Goal: Transaction & Acquisition: Obtain resource

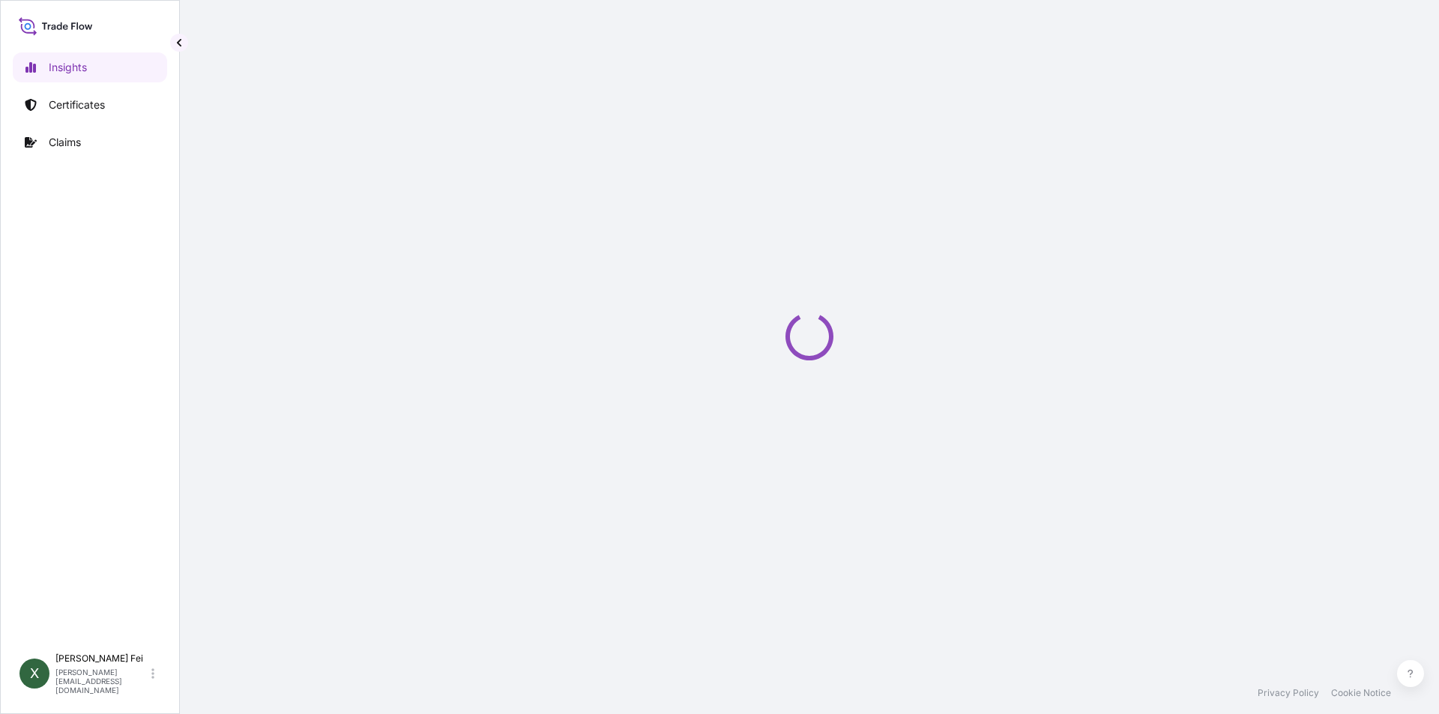
select select "2025"
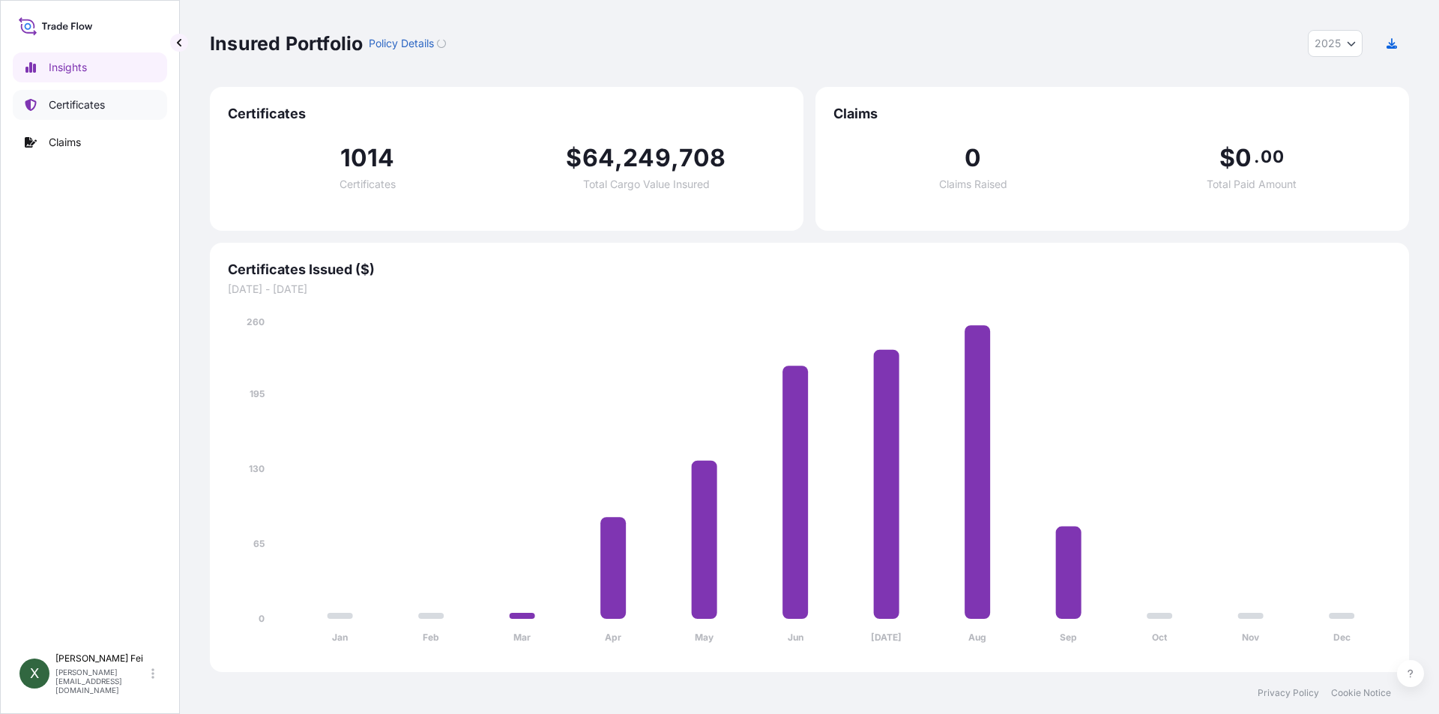
click at [112, 110] on link "Certificates" at bounding box center [90, 105] width 154 height 30
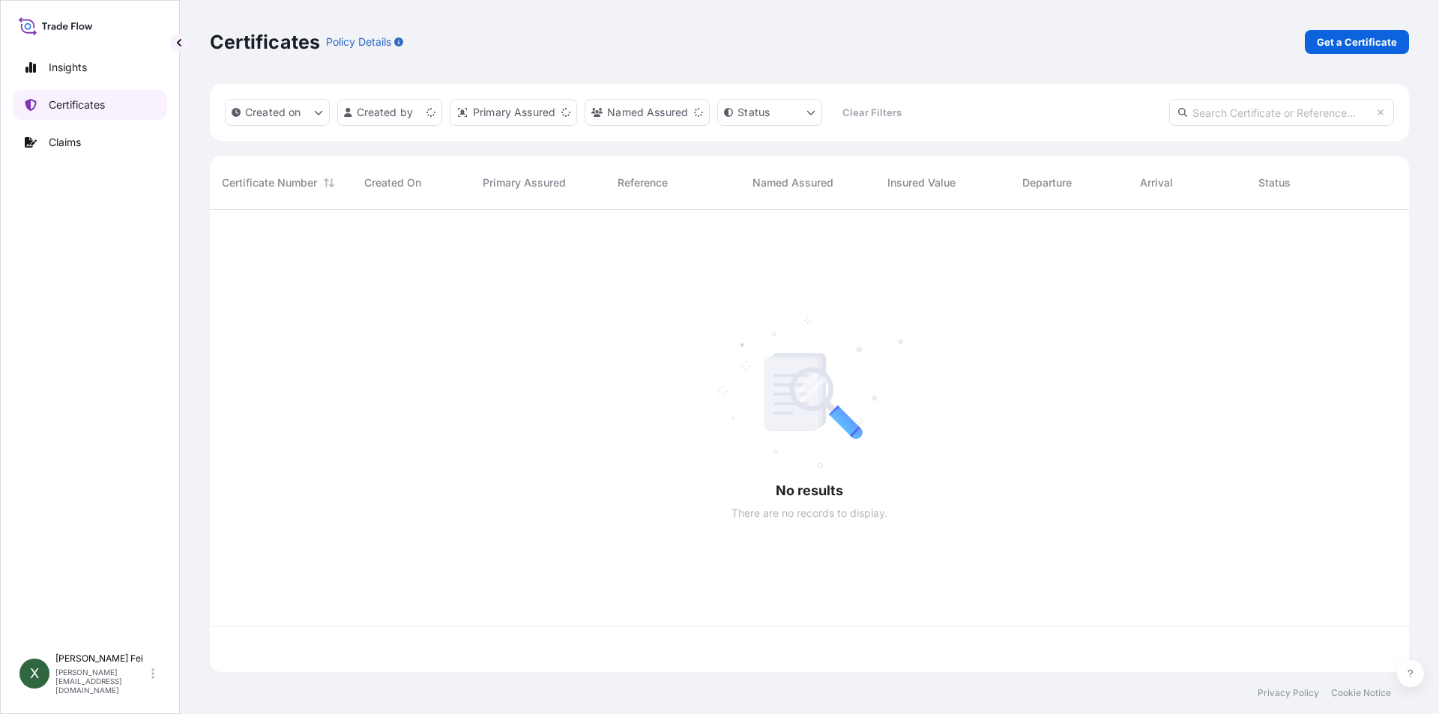
scroll to position [459, 1188]
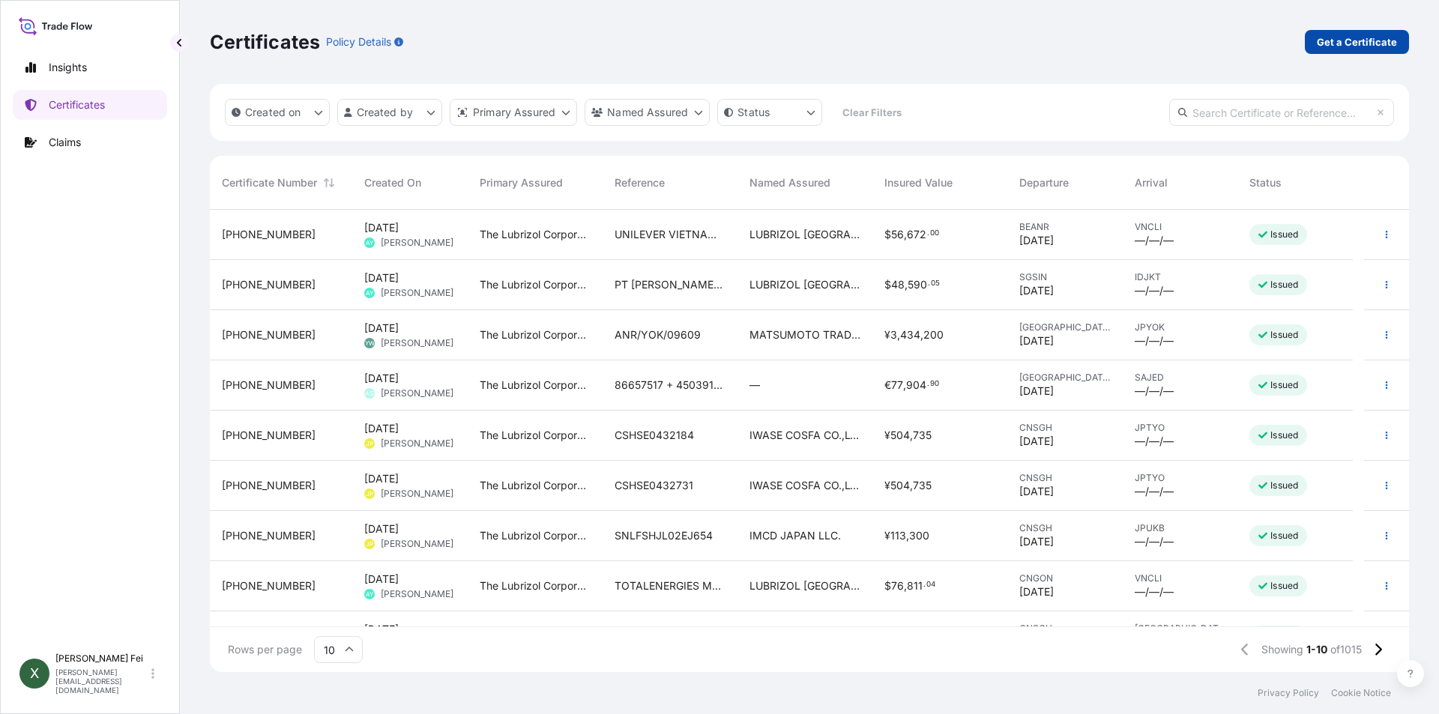
click at [1333, 53] on link "Get a Certificate" at bounding box center [1357, 42] width 104 height 24
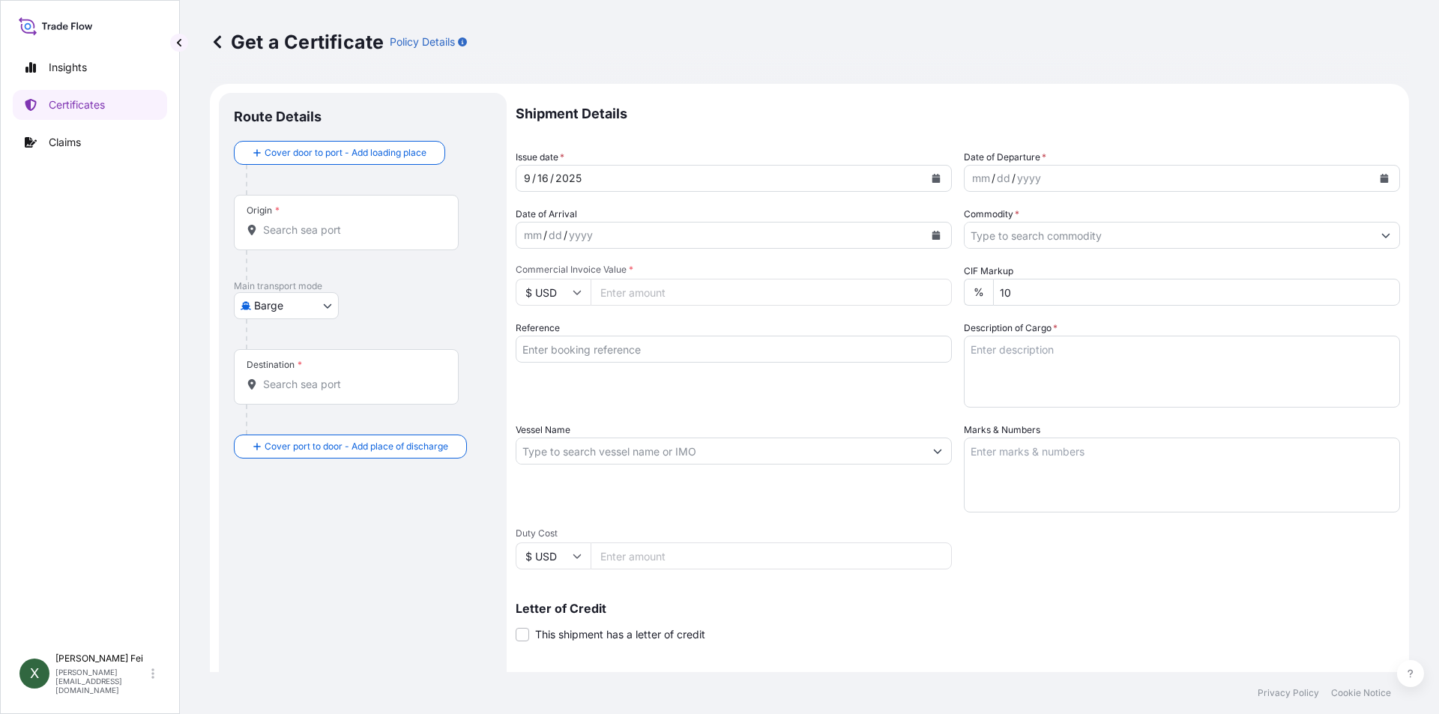
click at [283, 305] on body "Insights Certificates Claims X [PERSON_NAME] [PERSON_NAME][EMAIL_ADDRESS][DOMAI…" at bounding box center [719, 357] width 1439 height 714
click at [290, 425] on span "Ocean Vessel" at bounding box center [295, 425] width 67 height 15
select select "Ocean Vessel"
click at [340, 239] on input "Origin *" at bounding box center [351, 236] width 177 height 15
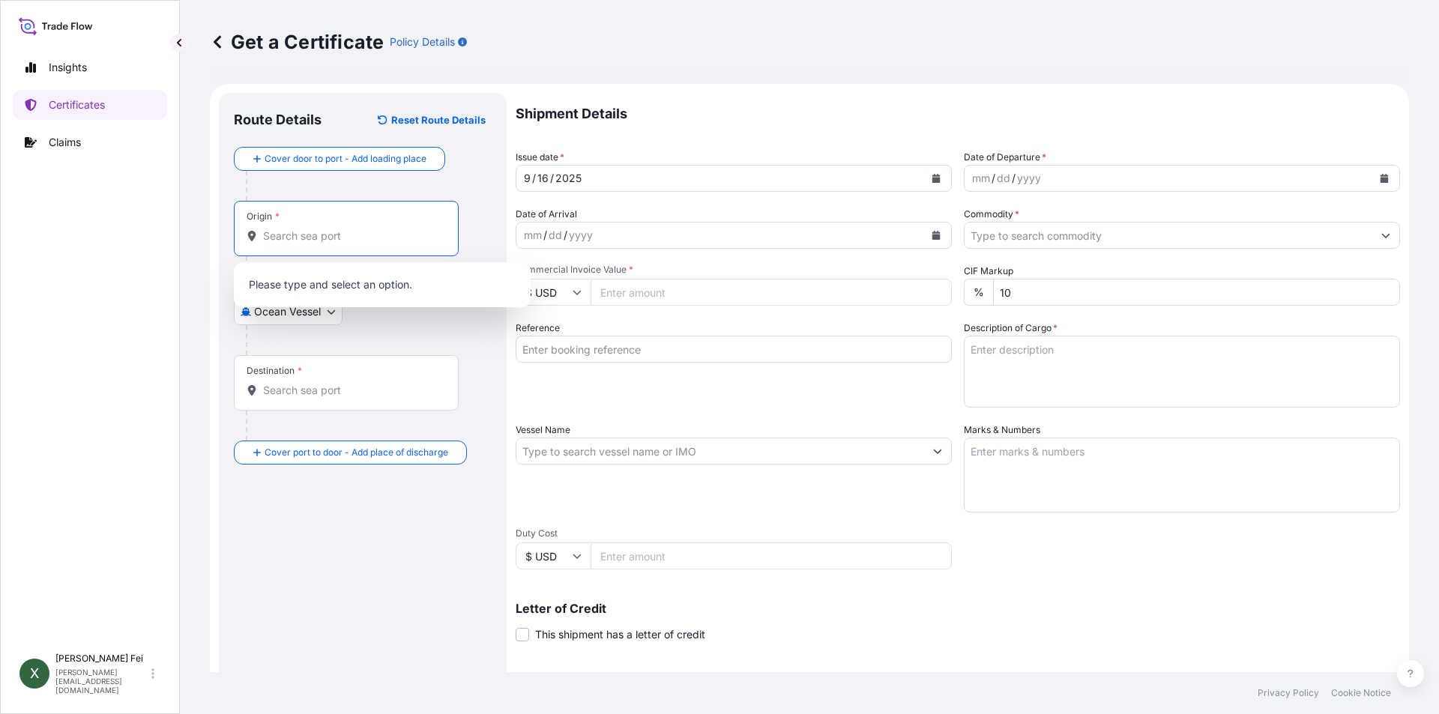
paste input "[GEOGRAPHIC_DATA]"
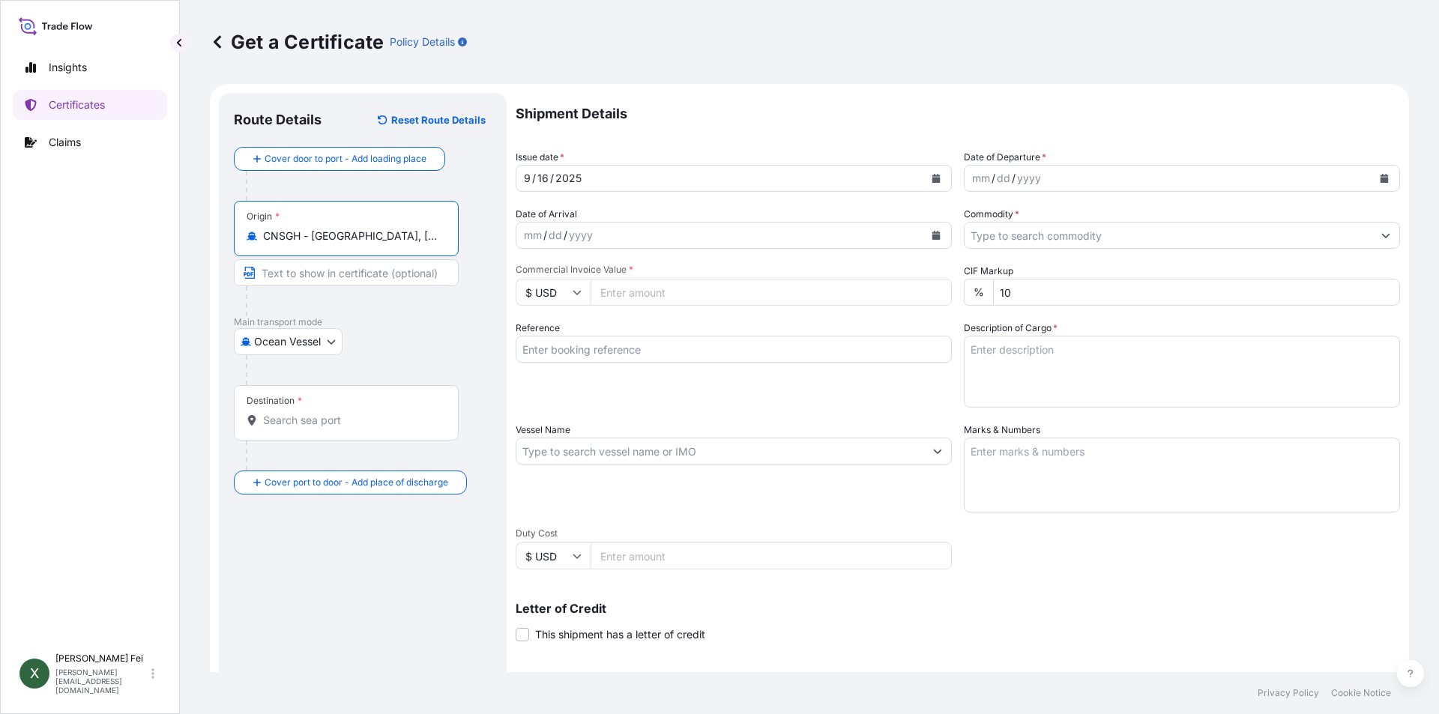
type input "CNSGH - [GEOGRAPHIC_DATA], [GEOGRAPHIC_DATA]"
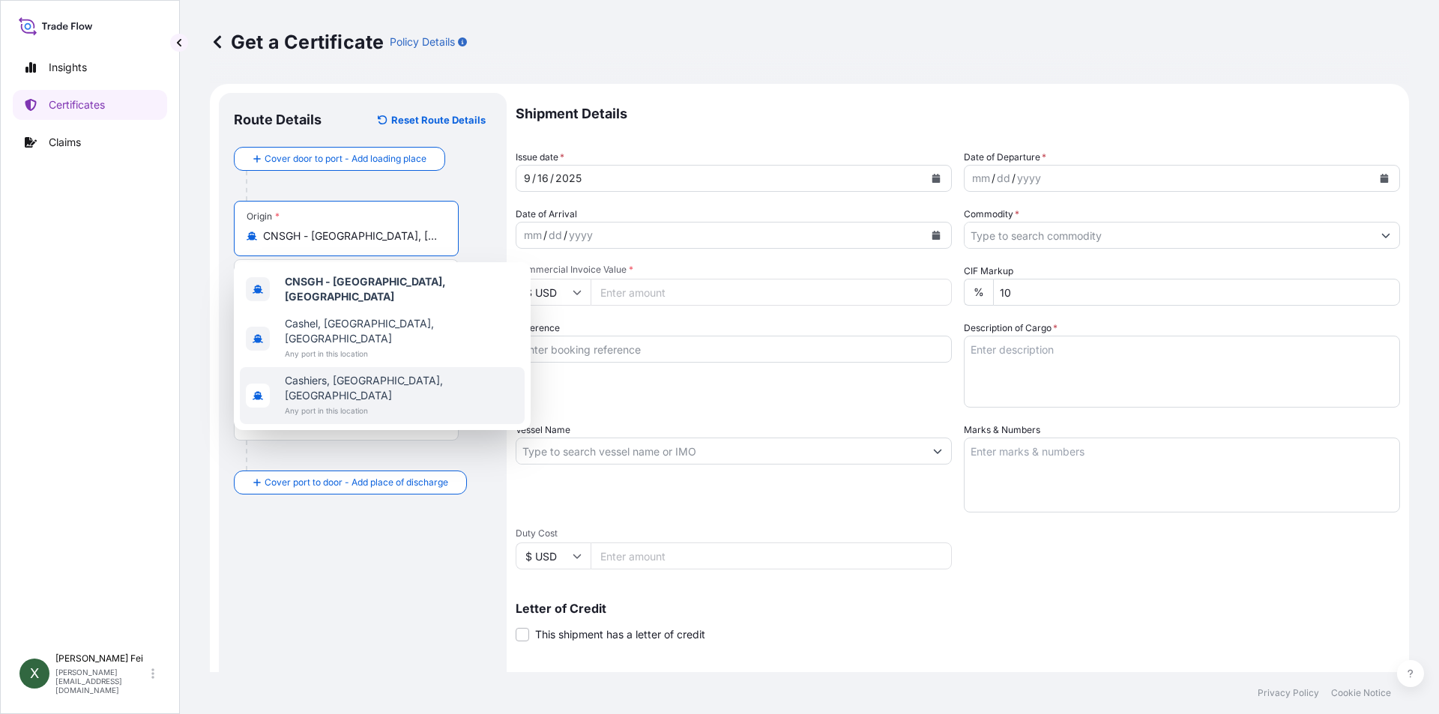
click at [331, 426] on input "Destination *" at bounding box center [351, 420] width 177 height 15
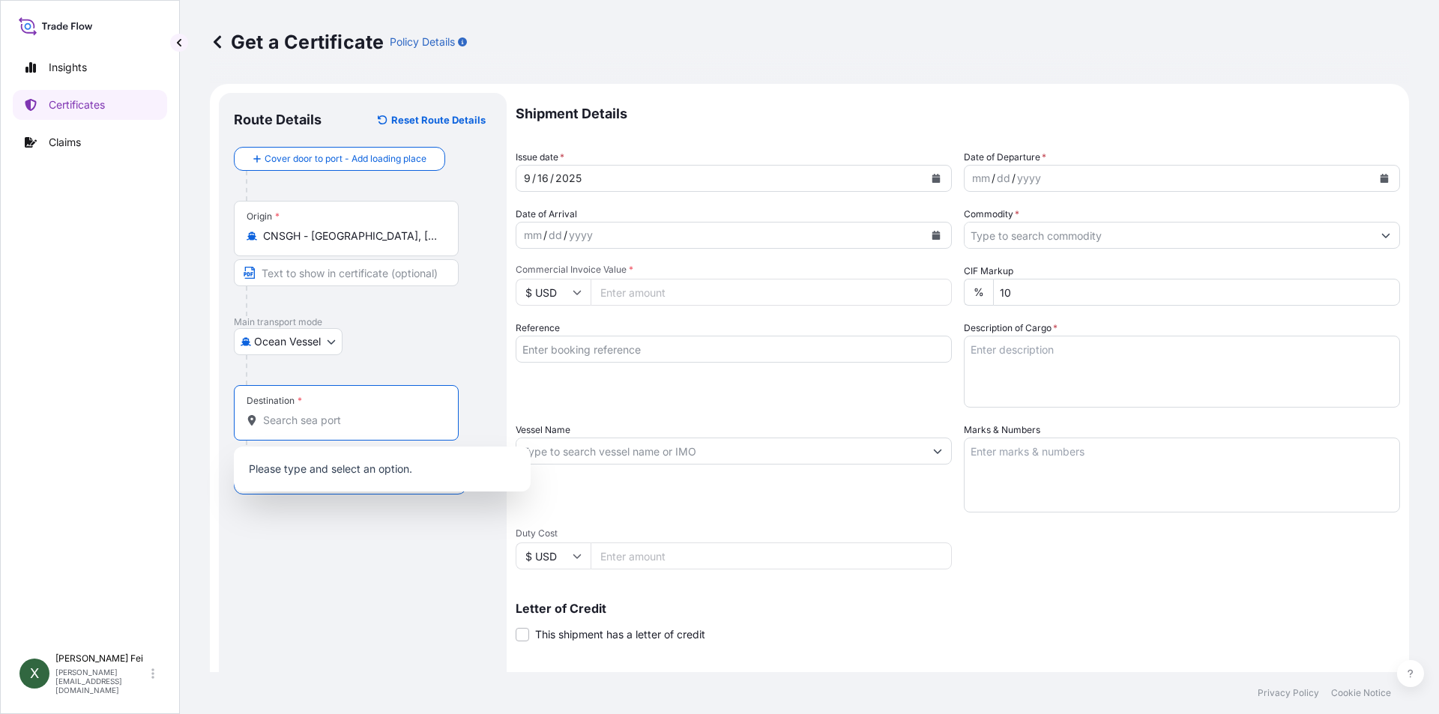
paste input "[GEOGRAPHIC_DATA]"
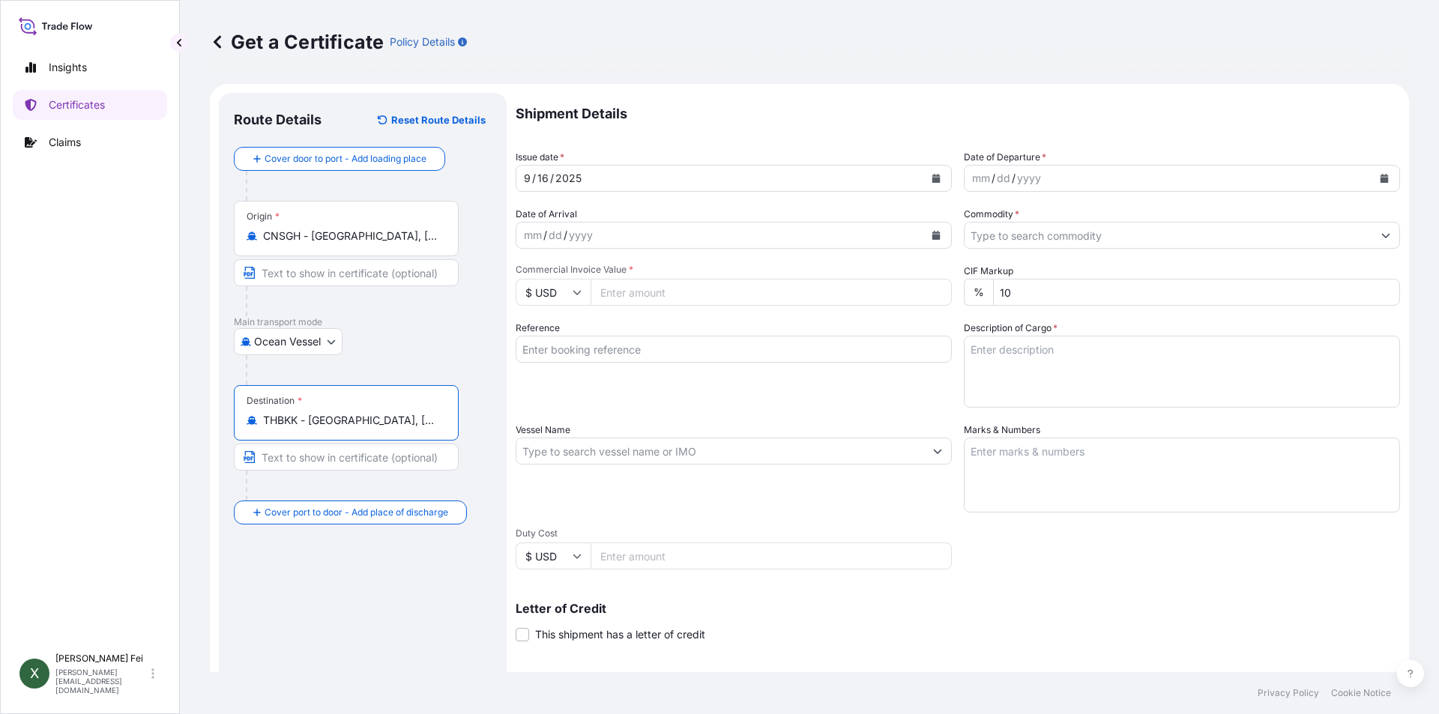
type input "THBKK - [GEOGRAPHIC_DATA], [GEOGRAPHIC_DATA]"
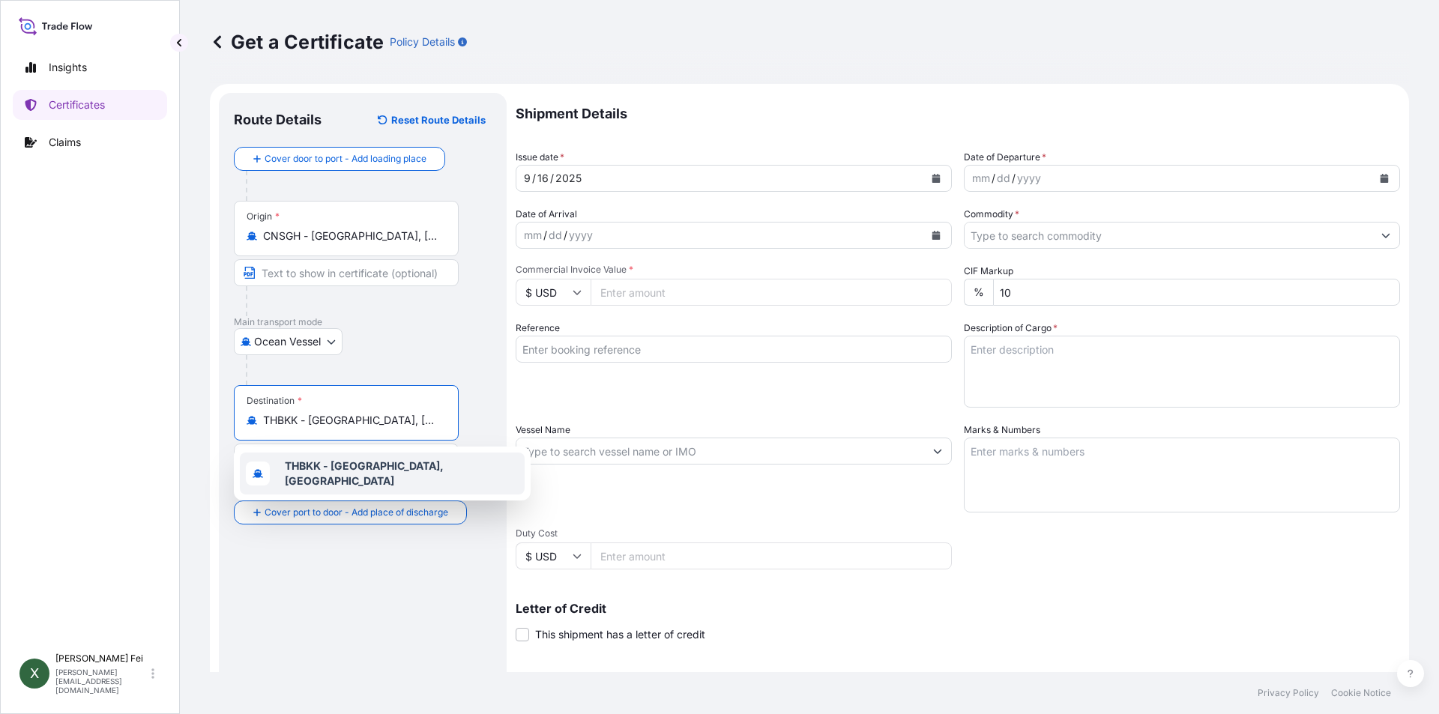
click at [933, 183] on button "Calendar" at bounding box center [936, 178] width 24 height 24
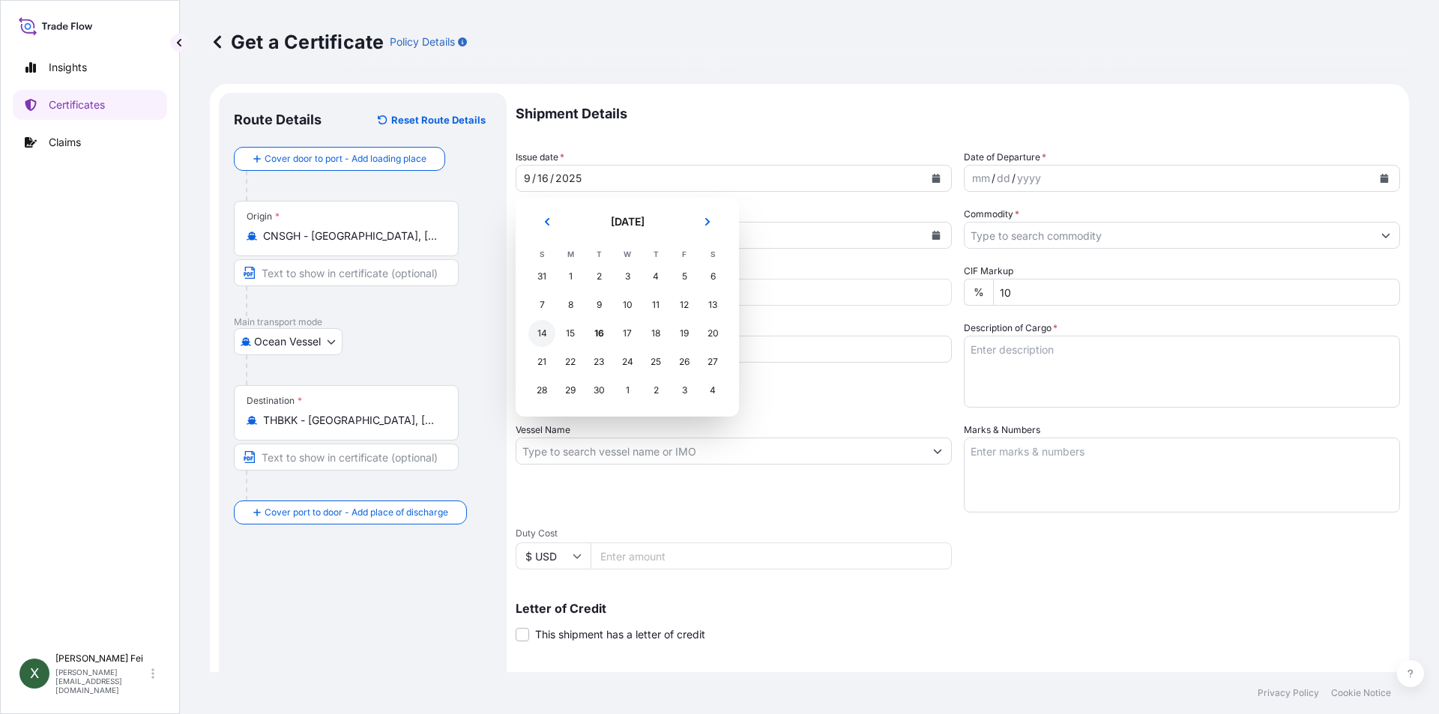
click at [545, 336] on div "14" at bounding box center [541, 333] width 27 height 27
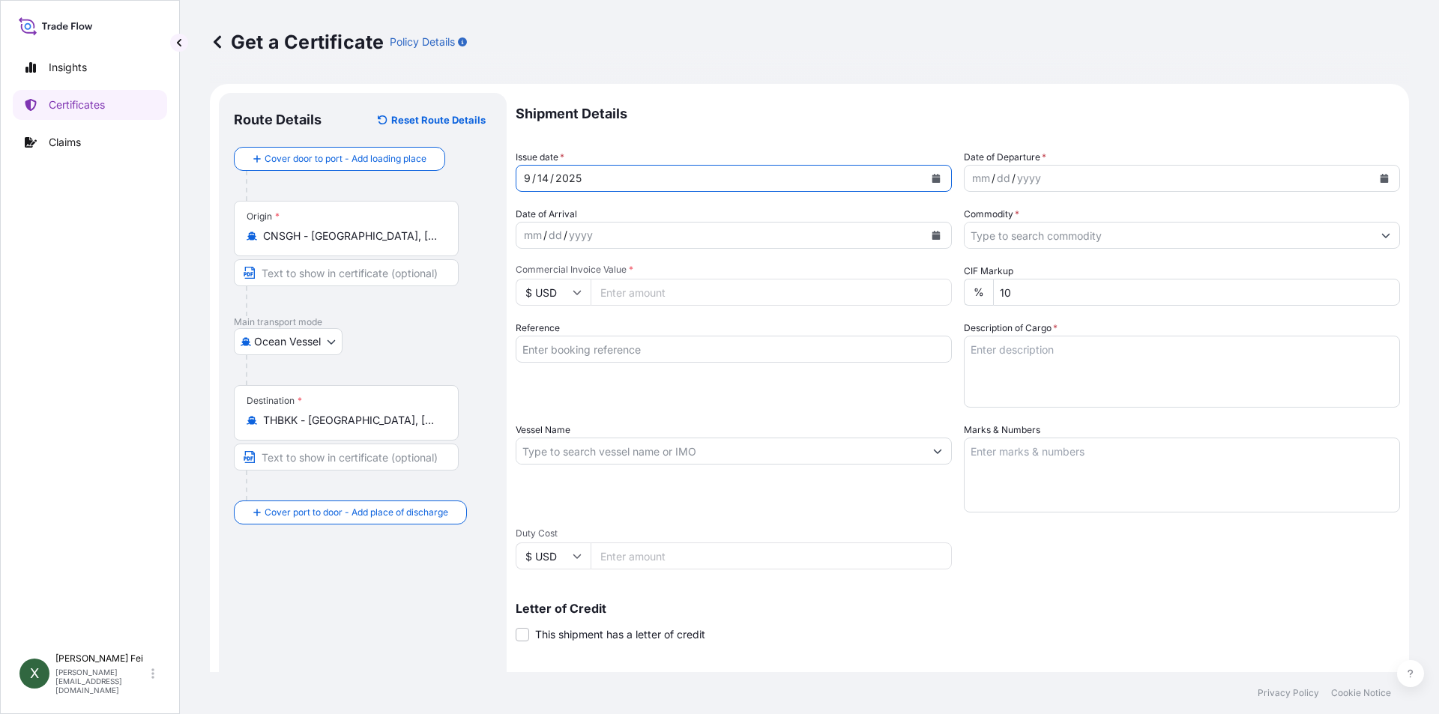
click at [1379, 174] on button "Calendar" at bounding box center [1384, 178] width 24 height 24
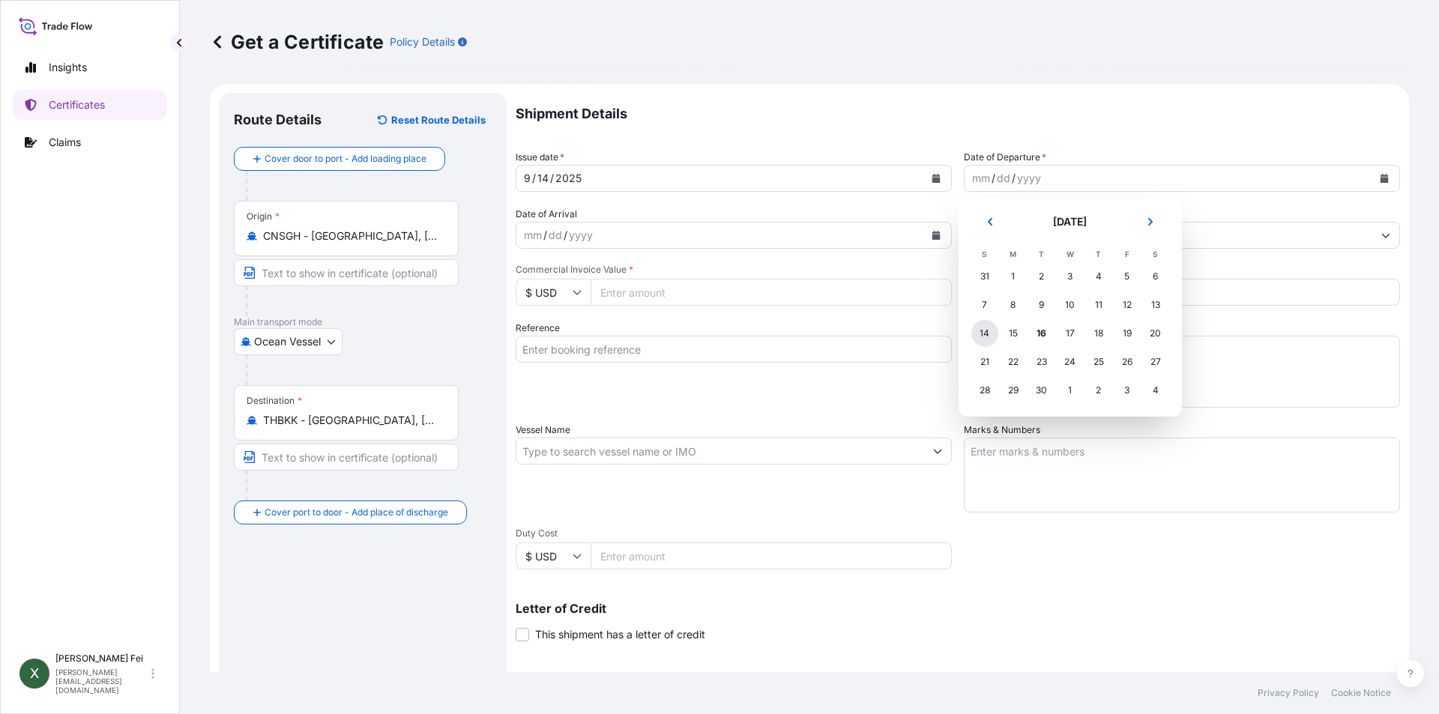
click at [985, 331] on div "14" at bounding box center [984, 333] width 27 height 27
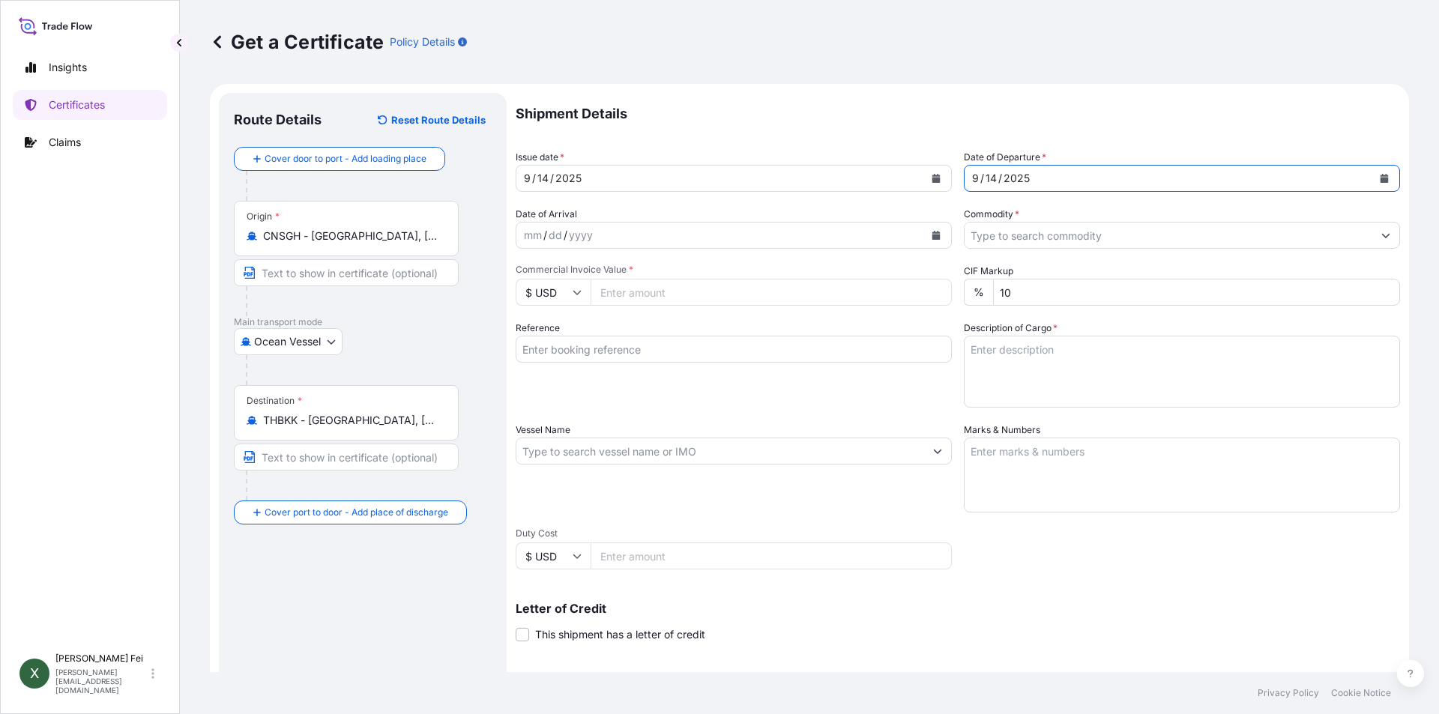
click at [1018, 240] on input "Commodity *" at bounding box center [1169, 235] width 408 height 27
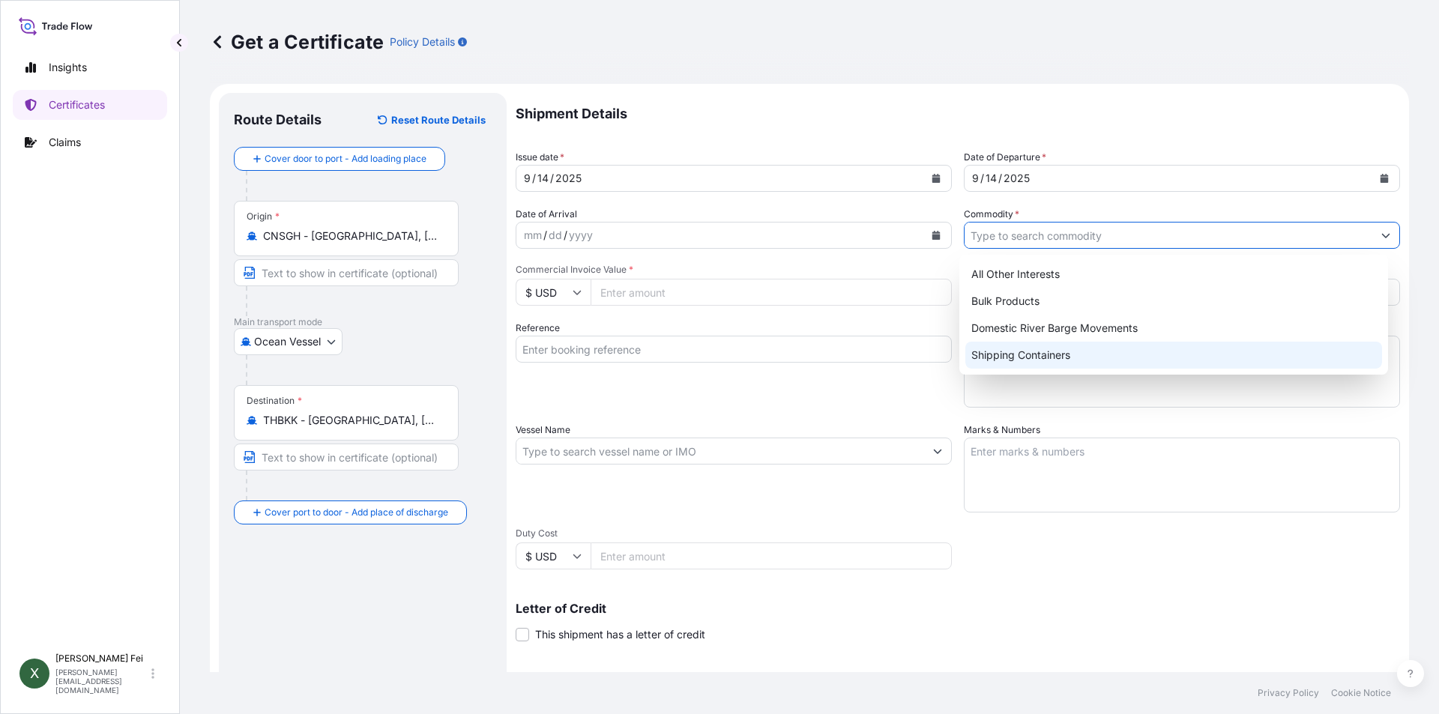
click at [1023, 362] on div "Shipping Containers" at bounding box center [1173, 355] width 417 height 27
type input "Shipping Containers"
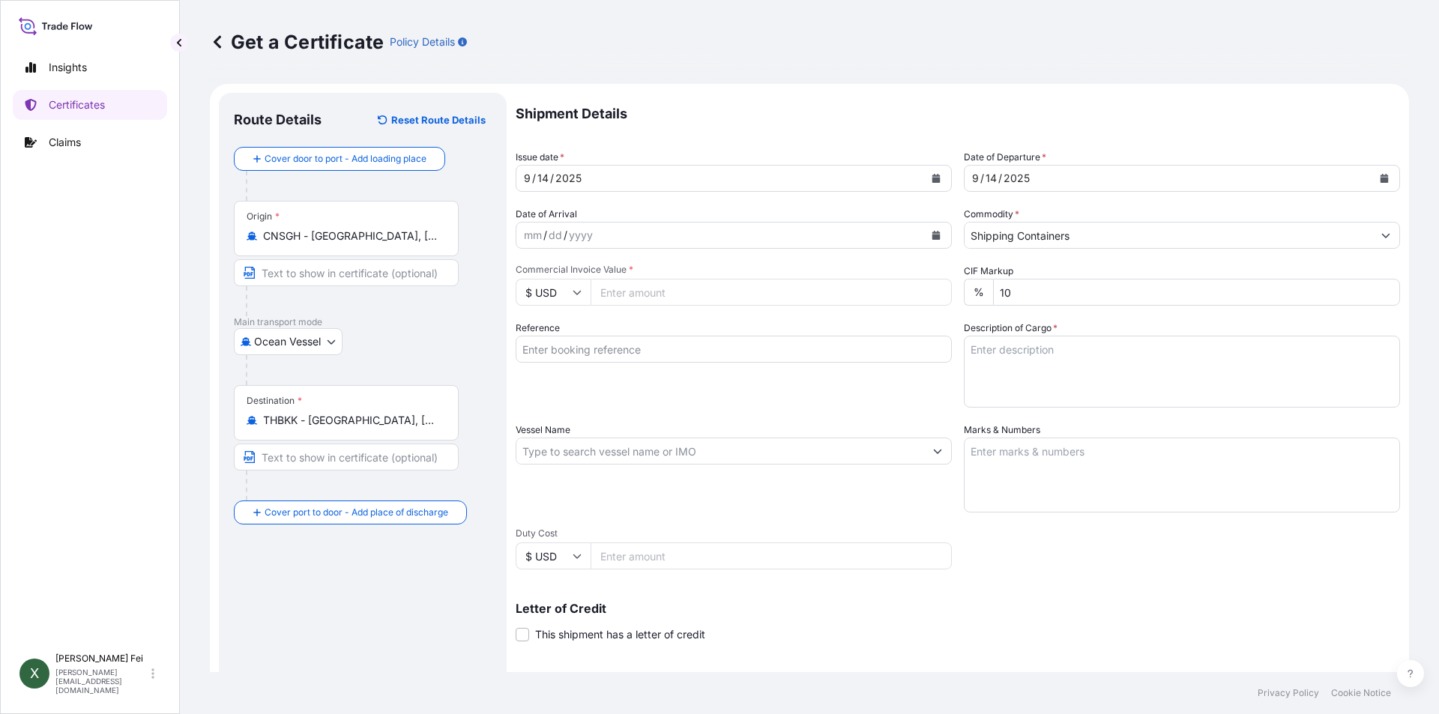
click at [654, 289] on input "Commercial Invoice Value *" at bounding box center [771, 292] width 361 height 27
type input "48764.80"
click at [567, 361] on input "Reference" at bounding box center [734, 349] width 436 height 27
click at [593, 349] on input "Reference" at bounding box center [734, 349] width 436 height 27
paste input "CPL0357224"
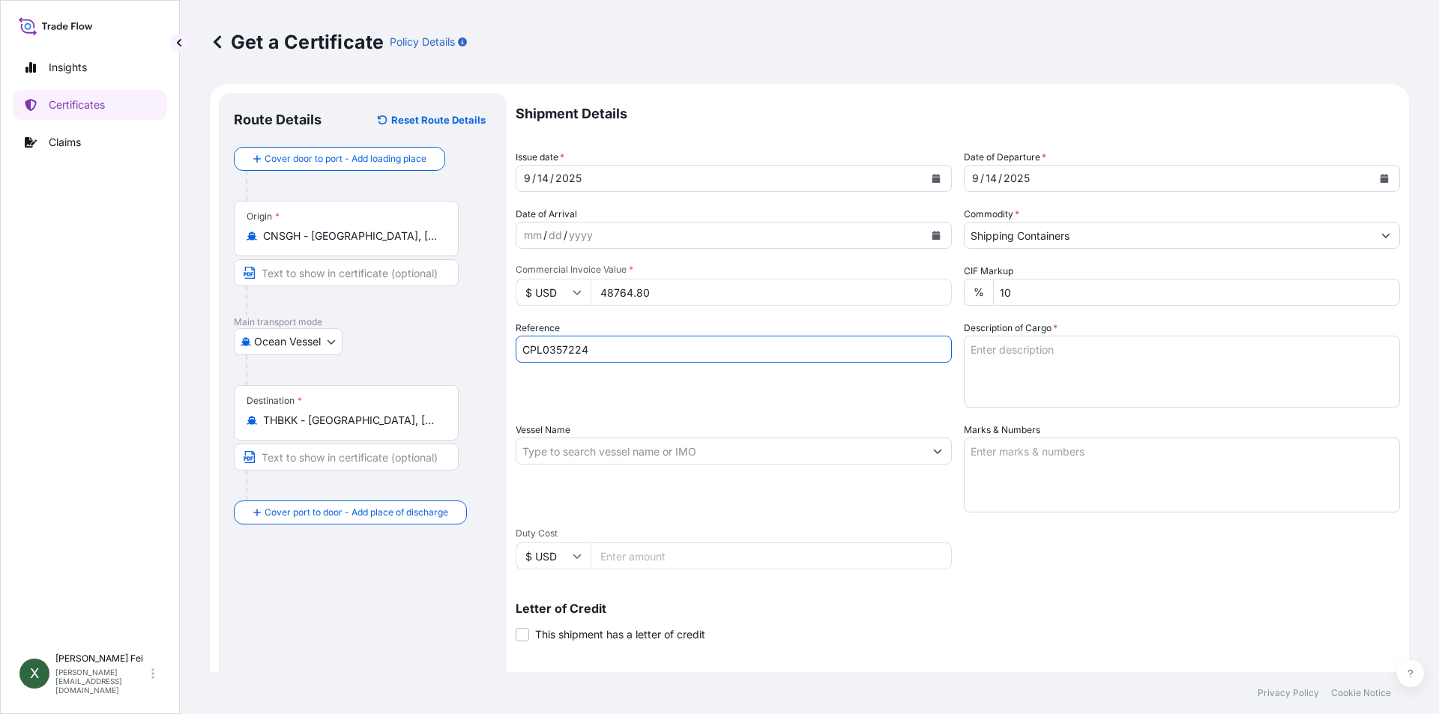
type input "CPL0357224"
click at [582, 395] on div "Reference CPL0357224" at bounding box center [734, 364] width 436 height 87
click at [1000, 336] on textarea "Description of Cargo *" at bounding box center [1182, 372] width 436 height 72
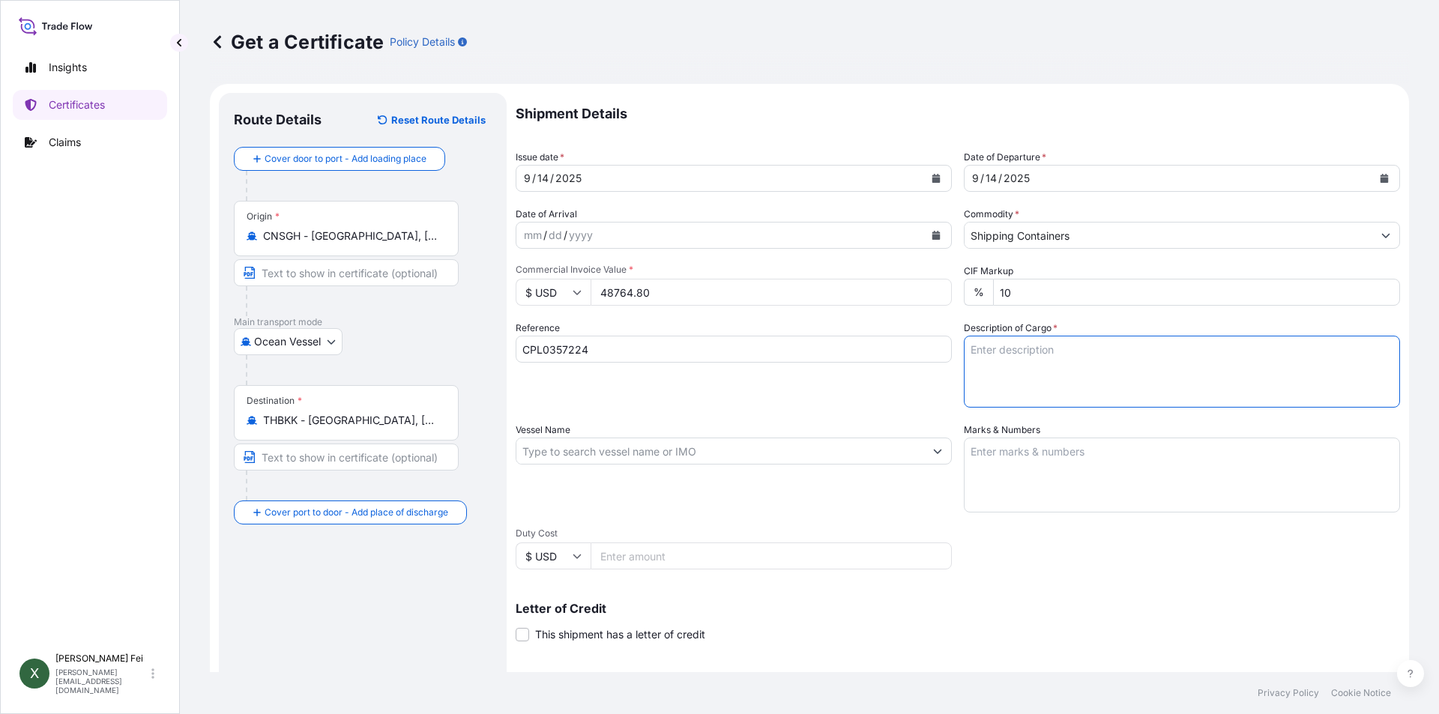
paste textarea "20 PALLETS"
paste textarea "CARBOPOL(R) AQUA SF-1 POLYMER,"
paste textarea "55G PL OH D/ACRYLATE COPOLYMER"
paste textarea "HS CODE:3906.90"
type textarea "20 PALLETS CARBOPOL(R) AQUA SF-1 POLYMER,55G PL OH D/ACRYLATE COPOLYMER HS CODE…"
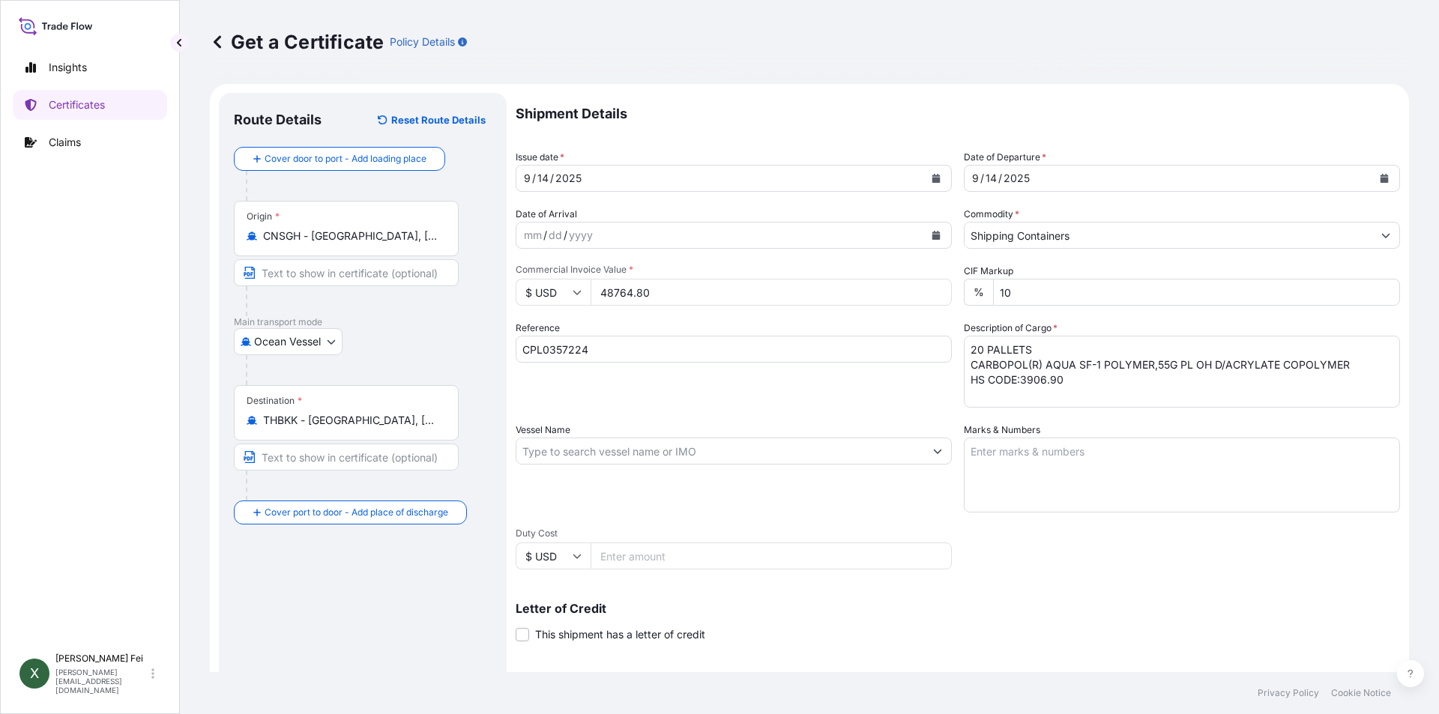
click at [721, 477] on div "Vessel Name" at bounding box center [734, 468] width 436 height 90
click at [558, 453] on input "Vessel Name" at bounding box center [720, 451] width 408 height 27
paste input "KUO LONG"
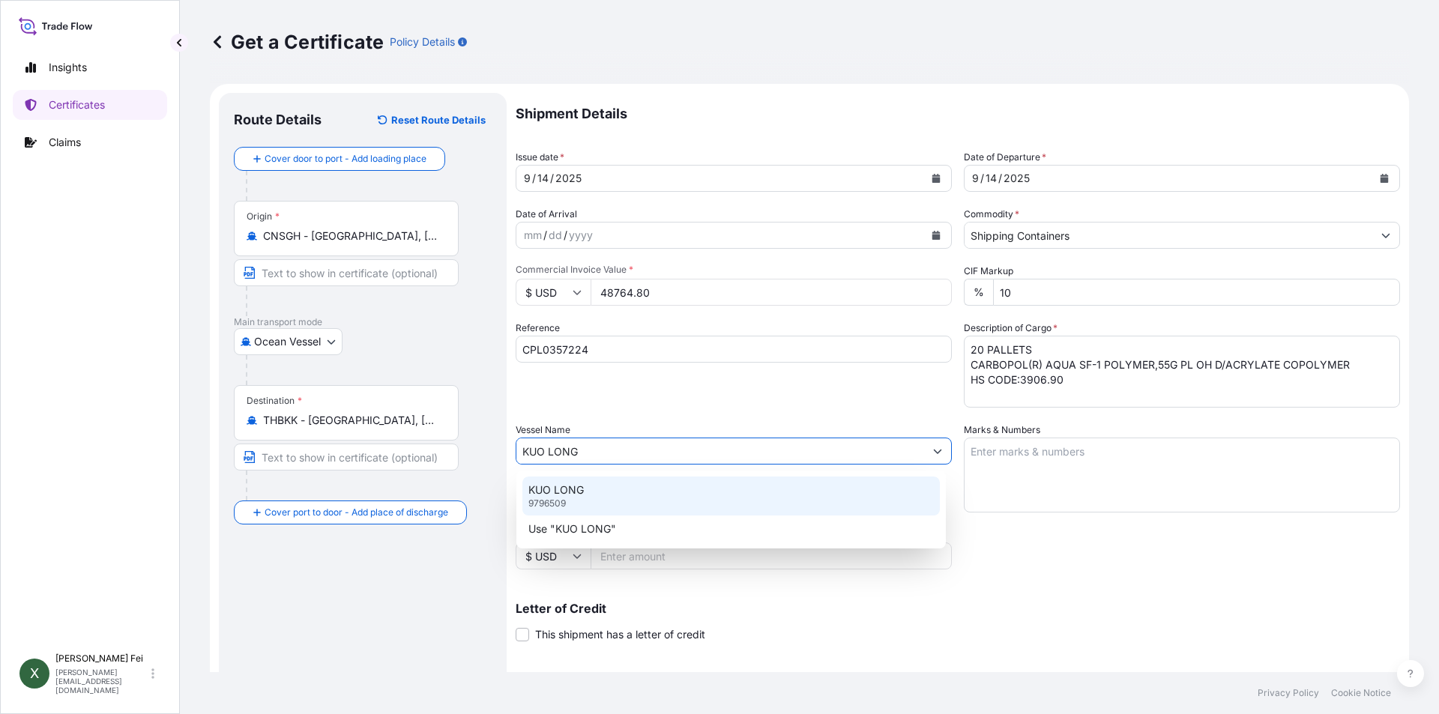
click at [608, 500] on div "KUO LONG 9796509" at bounding box center [730, 496] width 417 height 39
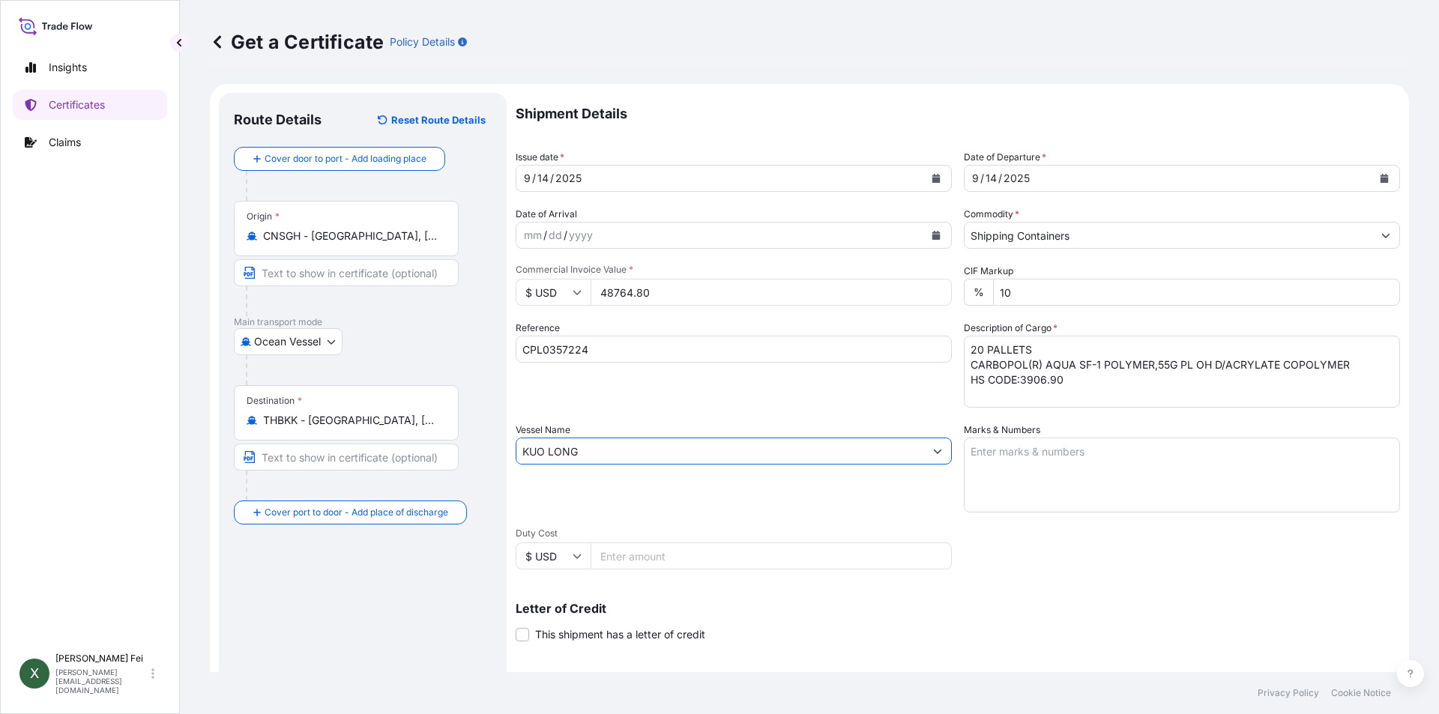
type input "KUO LONG"
click at [1043, 461] on textarea "Marks & Numbers" at bounding box center [1182, 475] width 436 height 75
paste textarea "NAMSIANG"
paste textarea "2000007938"
paste textarea "[GEOGRAPHIC_DATA]"
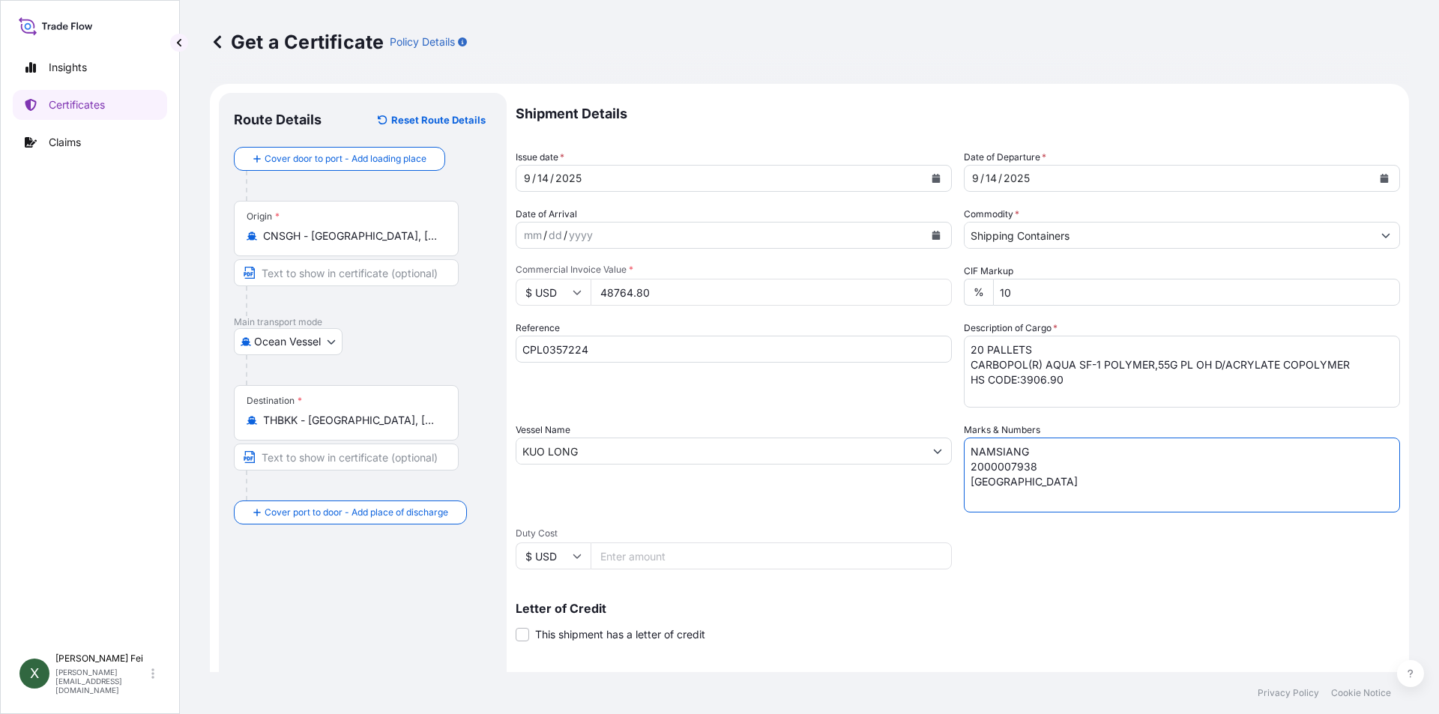
type textarea "NAMSIANG 2000007938 [GEOGRAPHIC_DATA]"
click at [784, 486] on div "Vessel Name [PERSON_NAME]" at bounding box center [734, 468] width 436 height 90
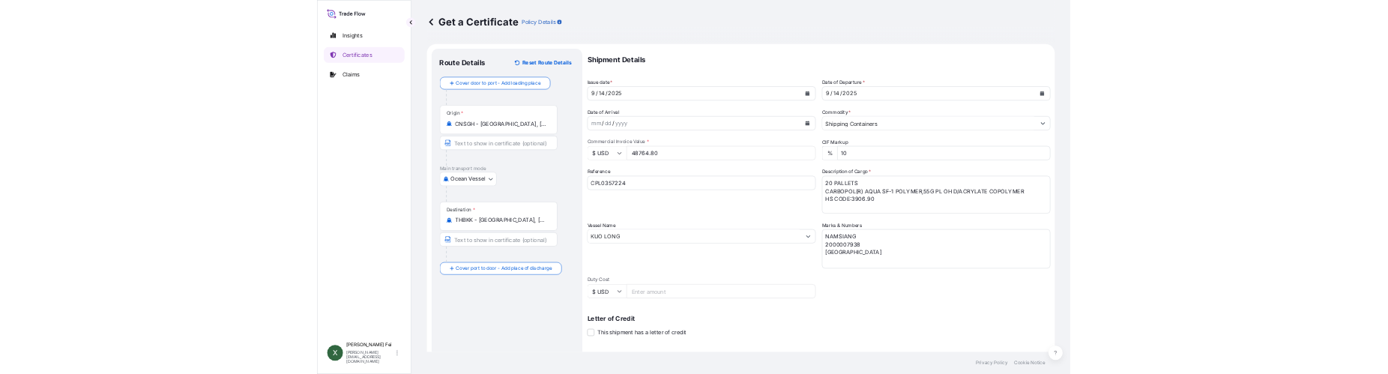
scroll to position [186, 0]
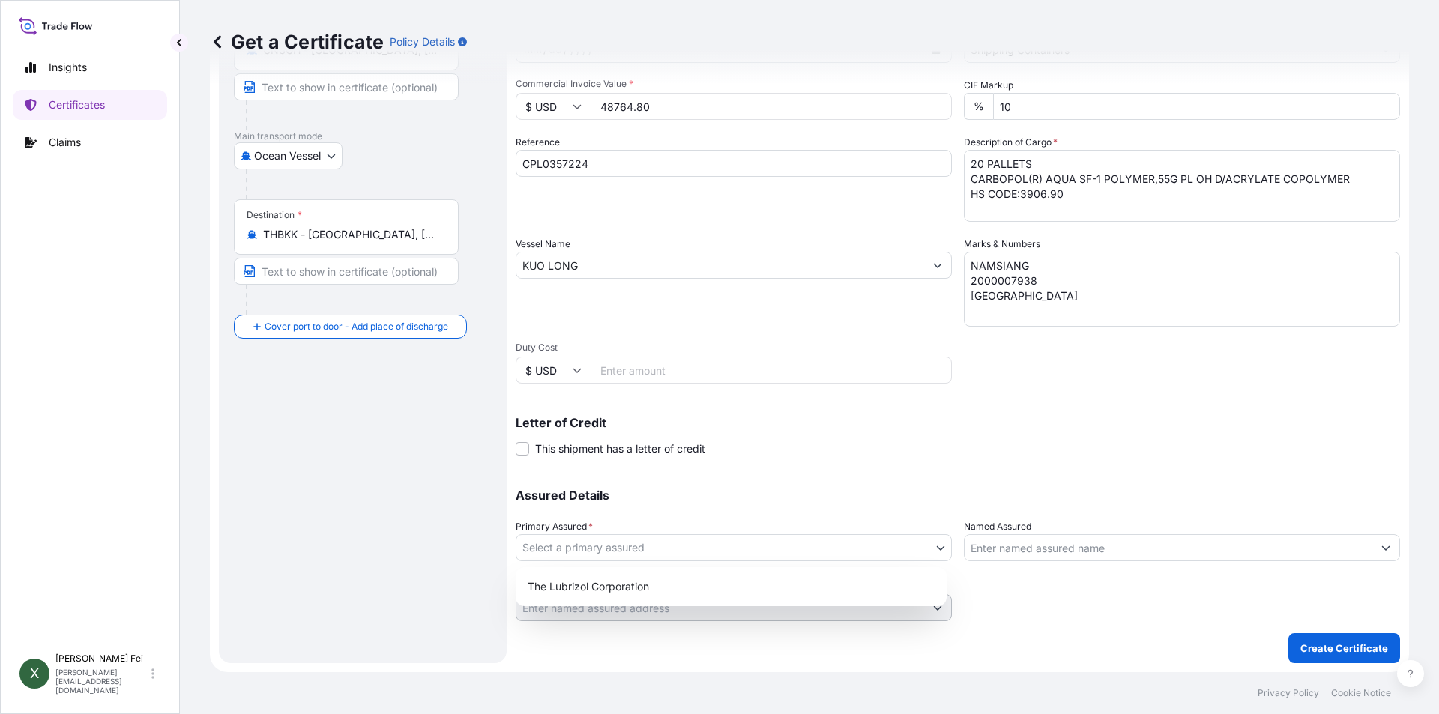
click at [755, 545] on body "Insights Certificates Claims X [PERSON_NAME] [PERSON_NAME][EMAIL_ADDRESS][DOMAI…" at bounding box center [719, 357] width 1439 height 714
click at [643, 594] on div "The Lubrizol Corporation" at bounding box center [731, 586] width 419 height 27
select select "31566"
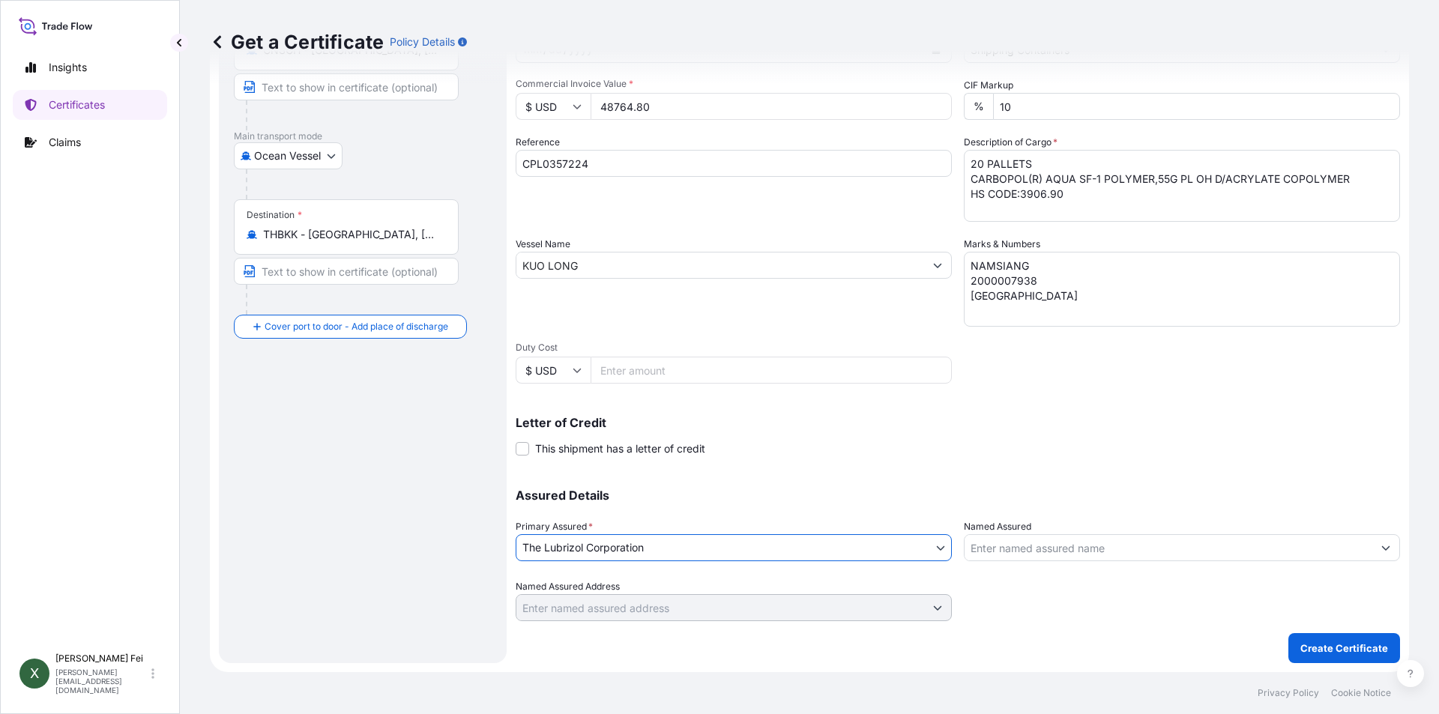
click at [1141, 543] on input "Named Assured" at bounding box center [1169, 547] width 408 height 27
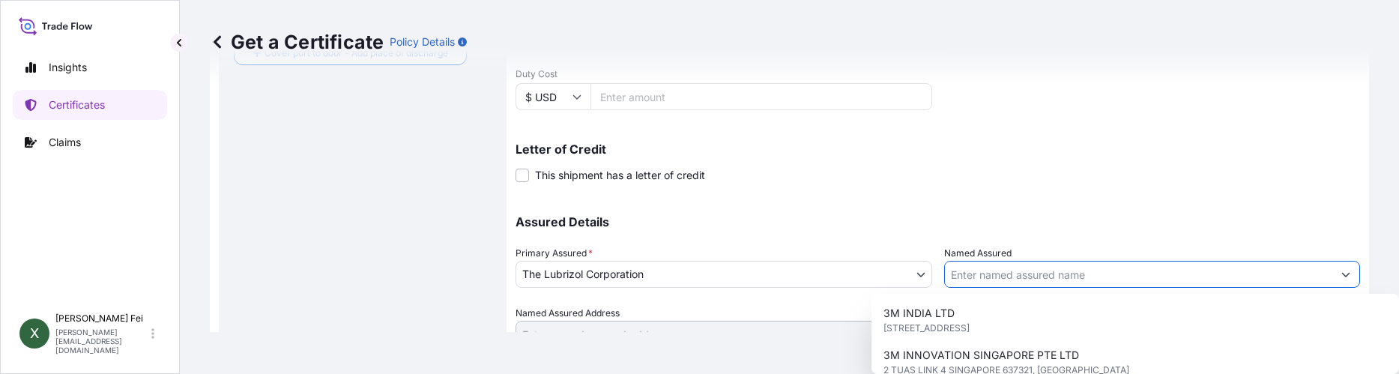
scroll to position [526, 0]
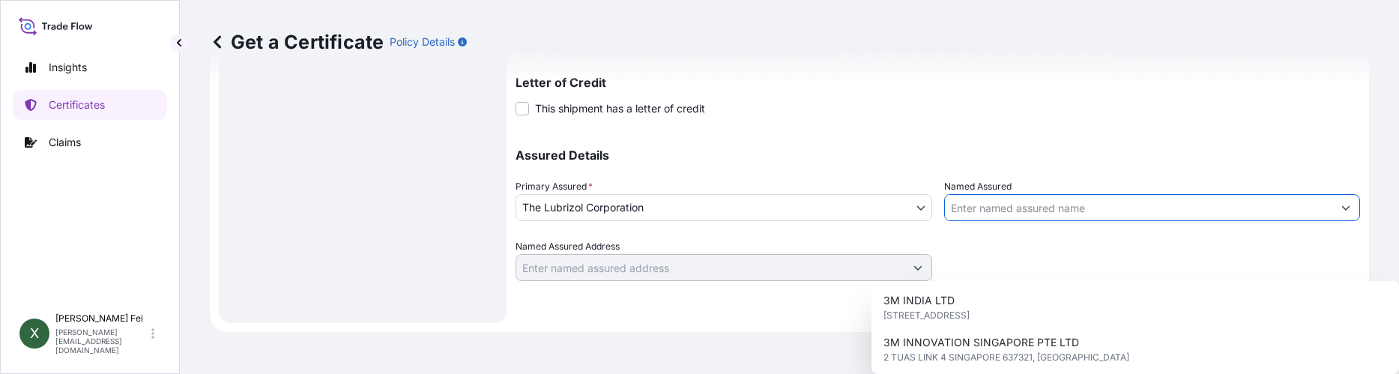
click at [1003, 203] on input "Named Assured" at bounding box center [1139, 207] width 388 height 27
paste input "NAMSIANG CO.,LTD"
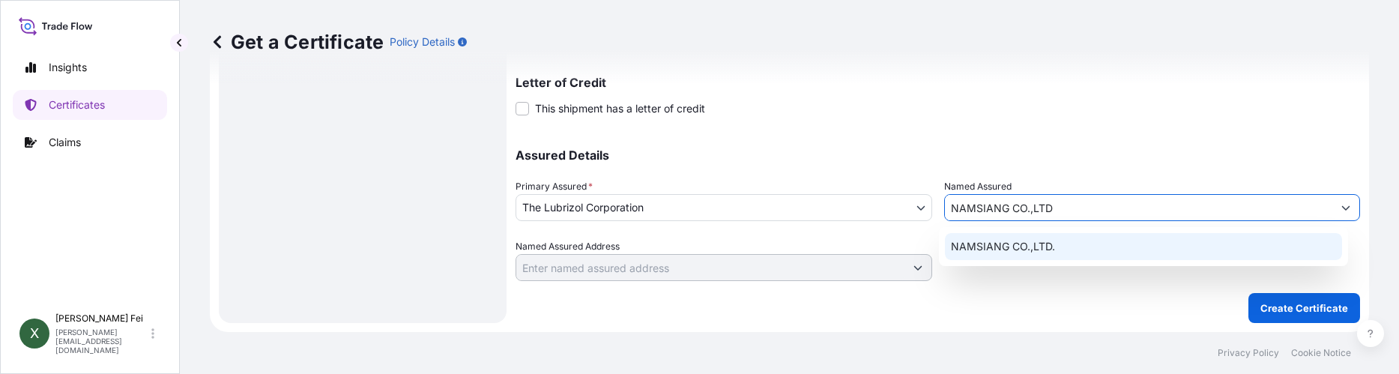
click at [1022, 247] on span "NAMSIANG CO.,LTD." at bounding box center [1003, 246] width 104 height 15
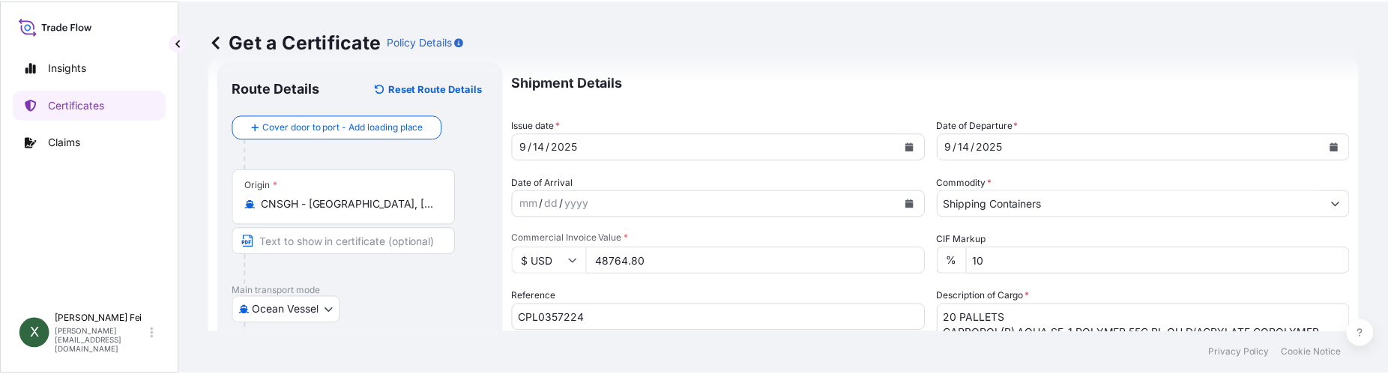
scroll to position [0, 0]
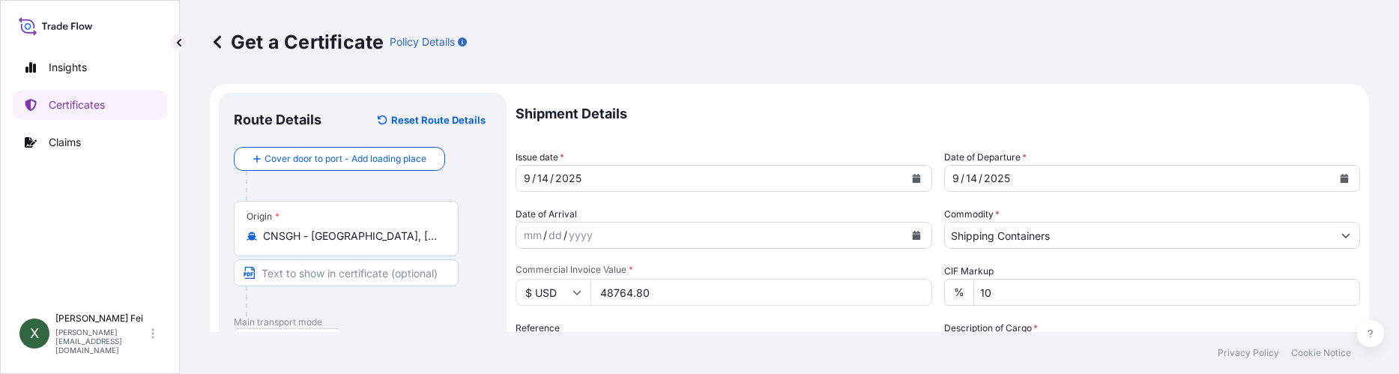
type input "NAMSIANG CO.,LTD."
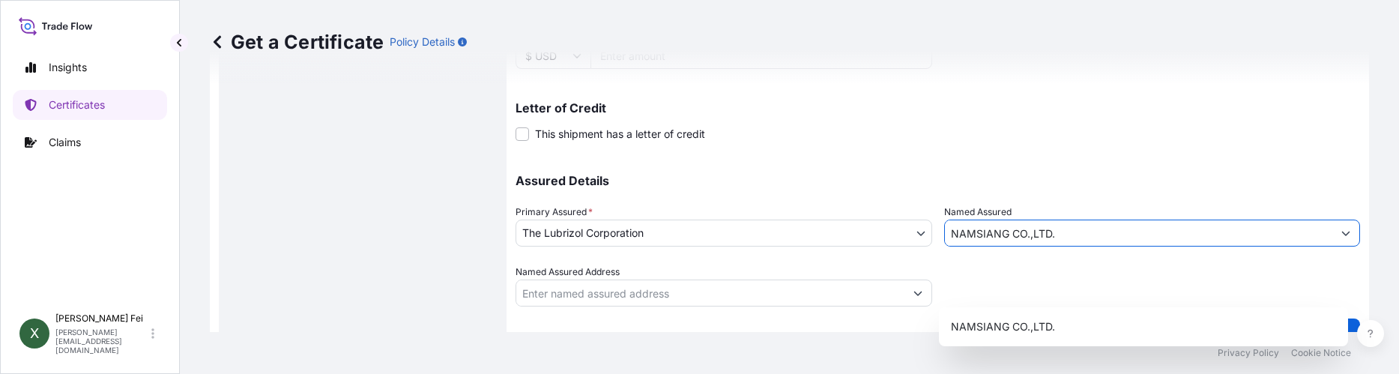
scroll to position [526, 0]
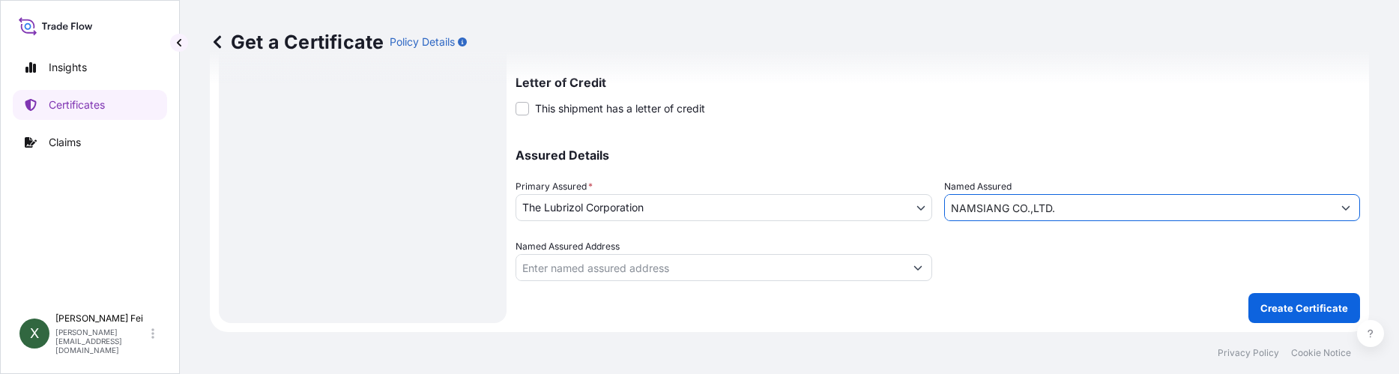
click at [1110, 280] on div at bounding box center [1152, 260] width 417 height 42
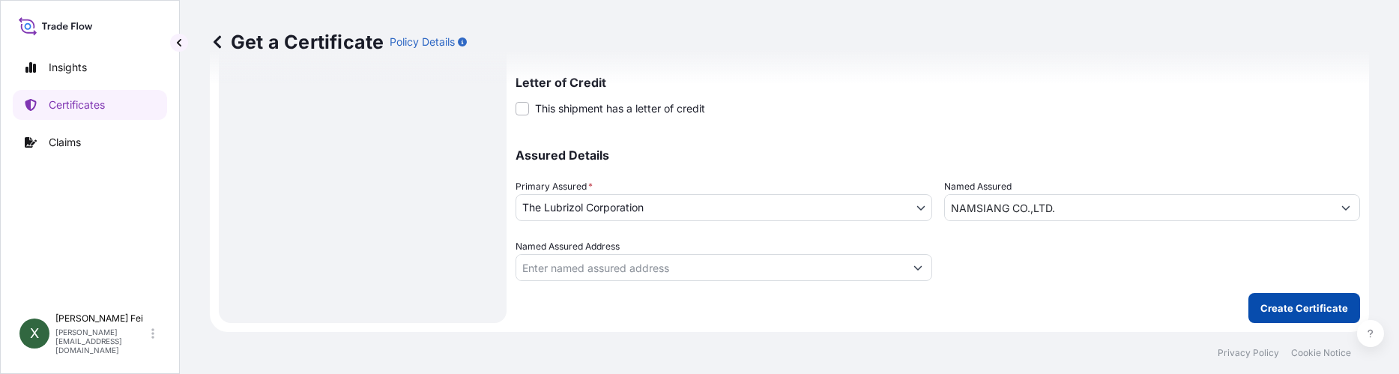
click at [1286, 303] on p "Create Certificate" at bounding box center [1305, 308] width 88 height 15
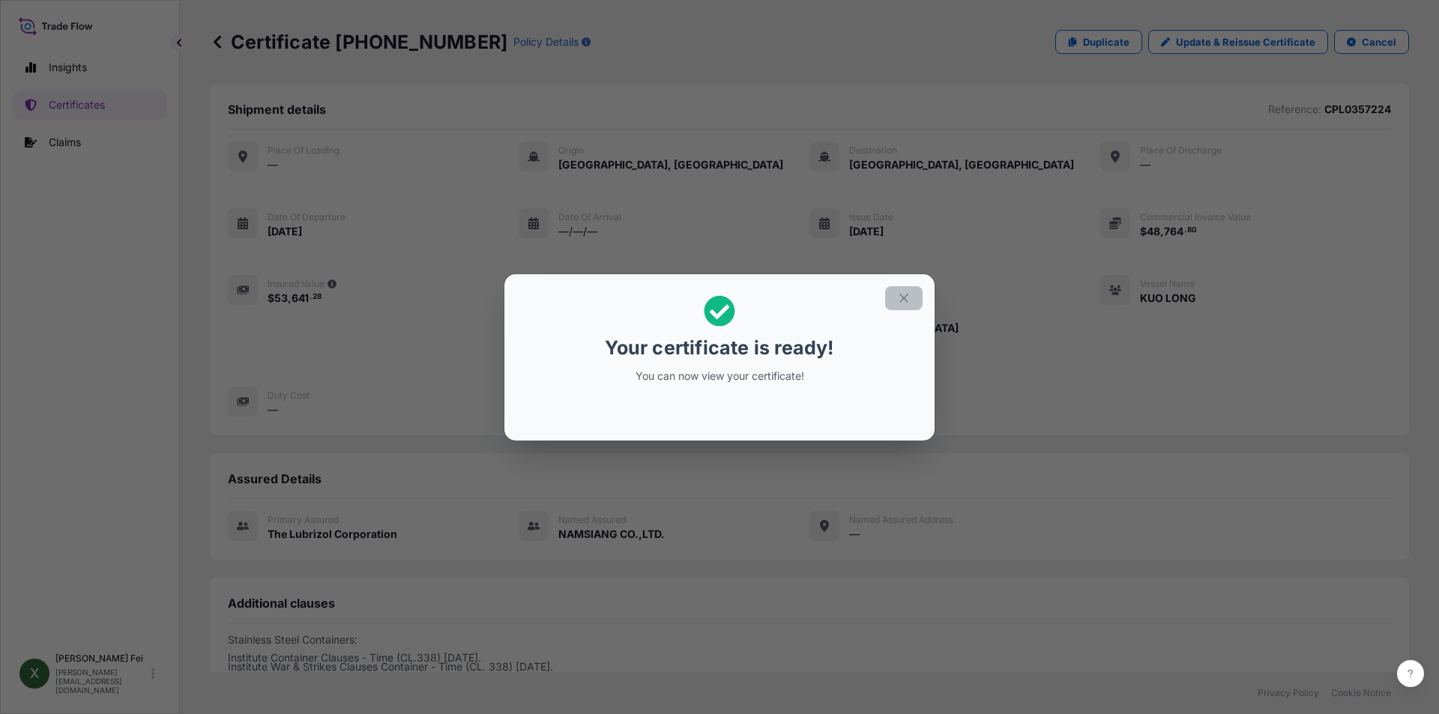
click at [910, 298] on icon "button" at bounding box center [903, 298] width 13 height 13
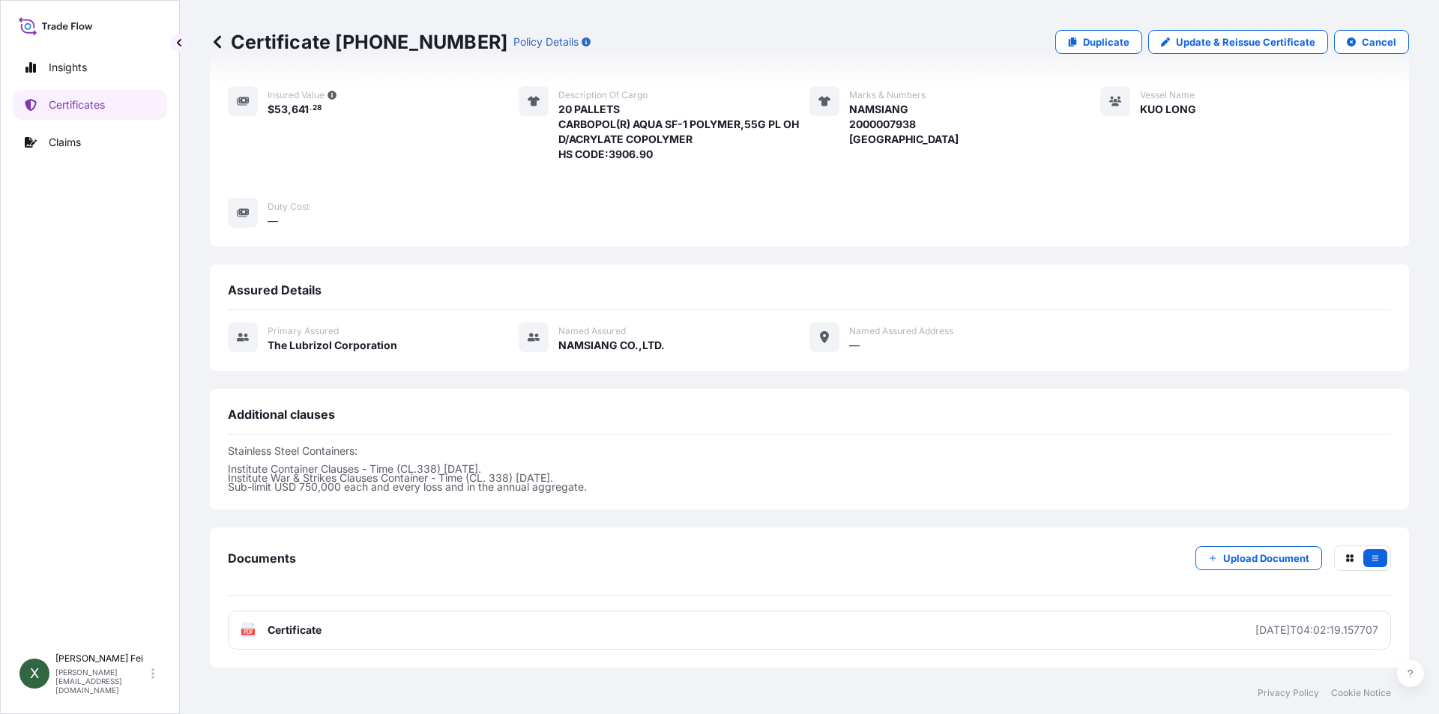
scroll to position [193, 0]
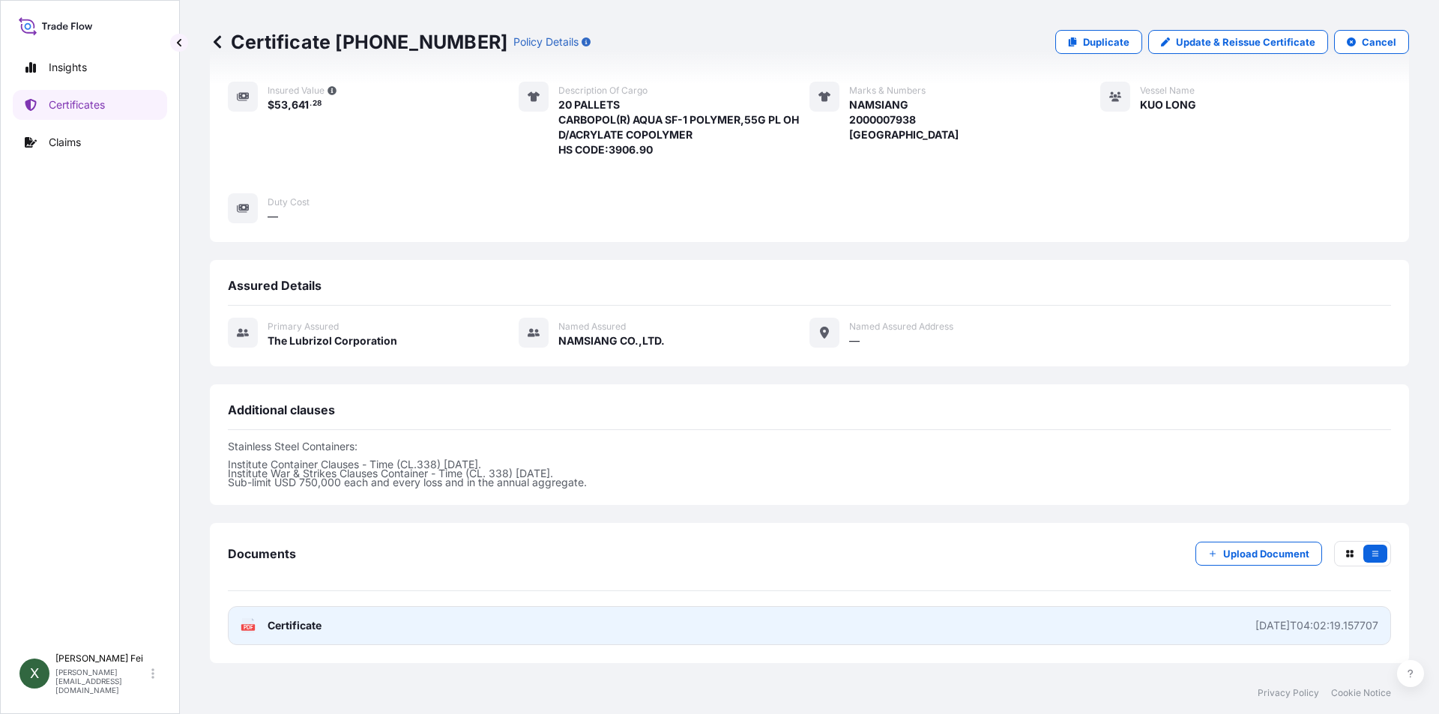
click at [552, 634] on link "PDF Certificate [DATE]T04:02:19.157707" at bounding box center [809, 625] width 1163 height 39
